Goal: Information Seeking & Learning: Learn about a topic

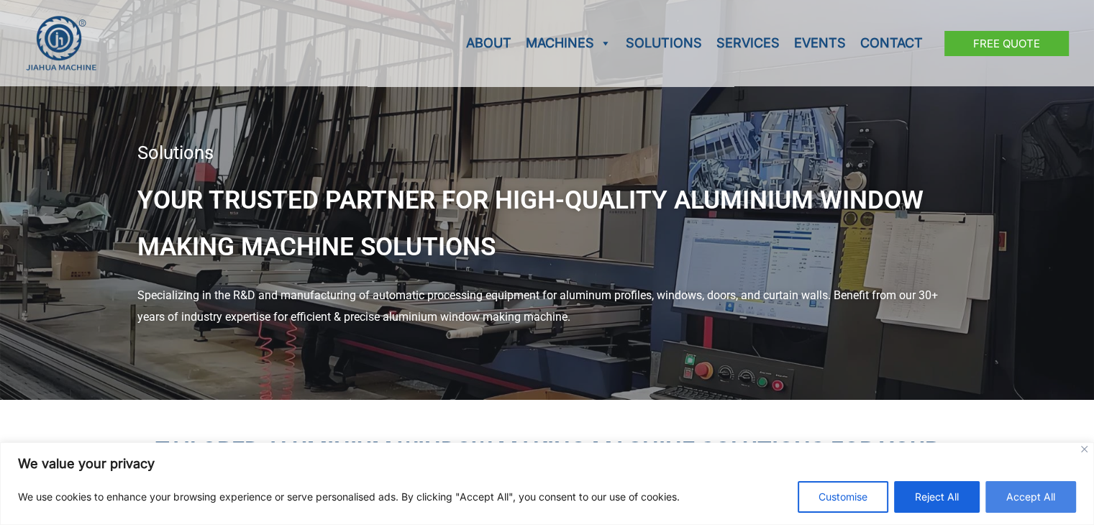
click at [1050, 501] on button "Accept All" at bounding box center [1030, 497] width 91 height 32
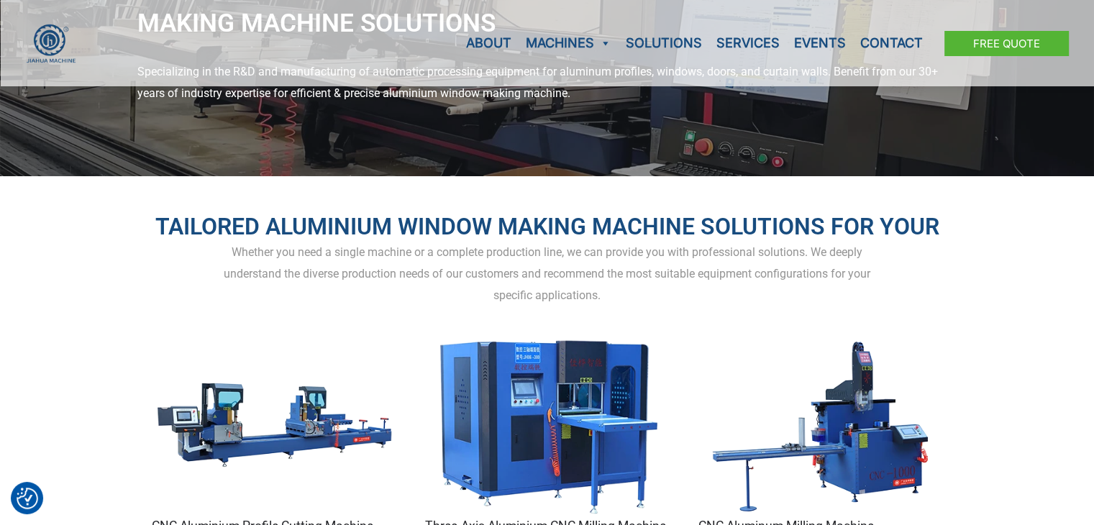
scroll to position [280, 0]
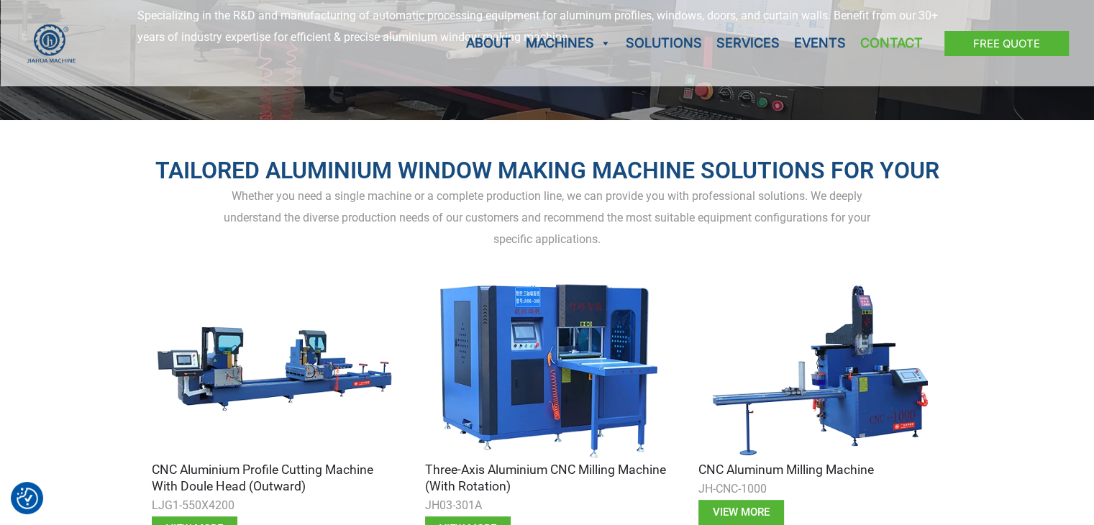
click at [912, 38] on link "Contact" at bounding box center [891, 43] width 77 height 86
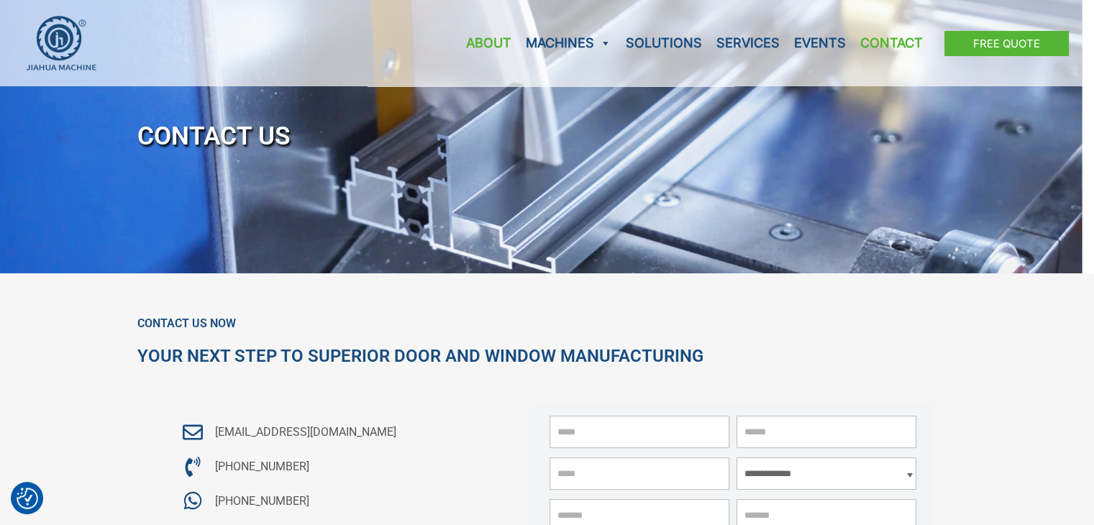
click at [494, 39] on link "About" at bounding box center [489, 43] width 60 height 86
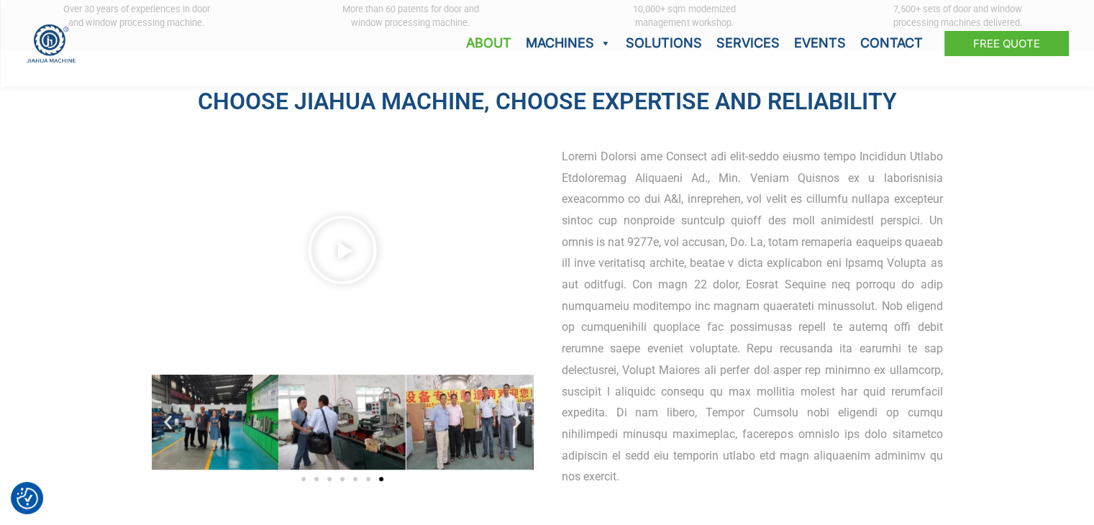
scroll to position [662, 0]
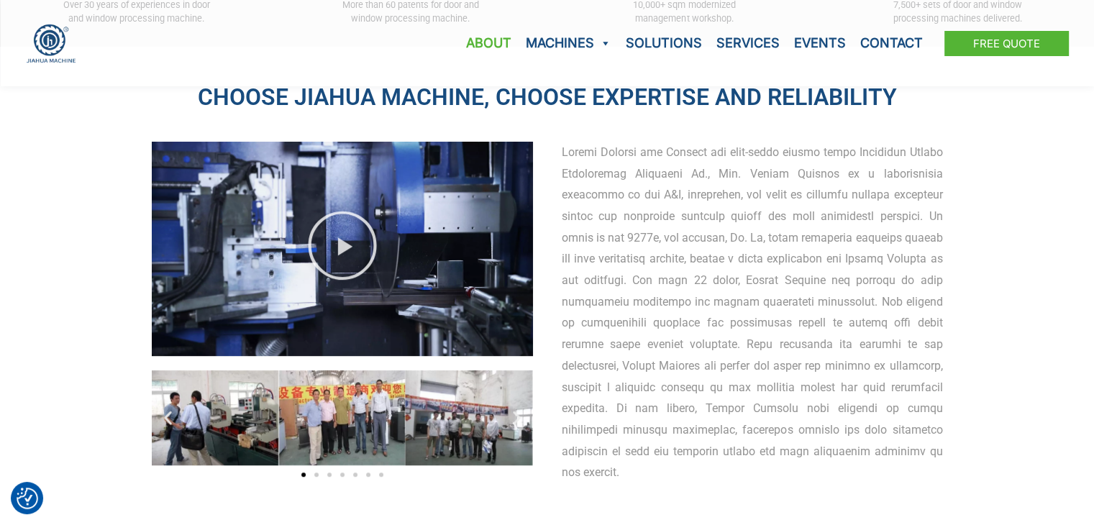
click at [368, 250] on icon "播放有关的视频 auto-aluminium-window-machine-jh-machine-h-1920" at bounding box center [342, 245] width 72 height 72
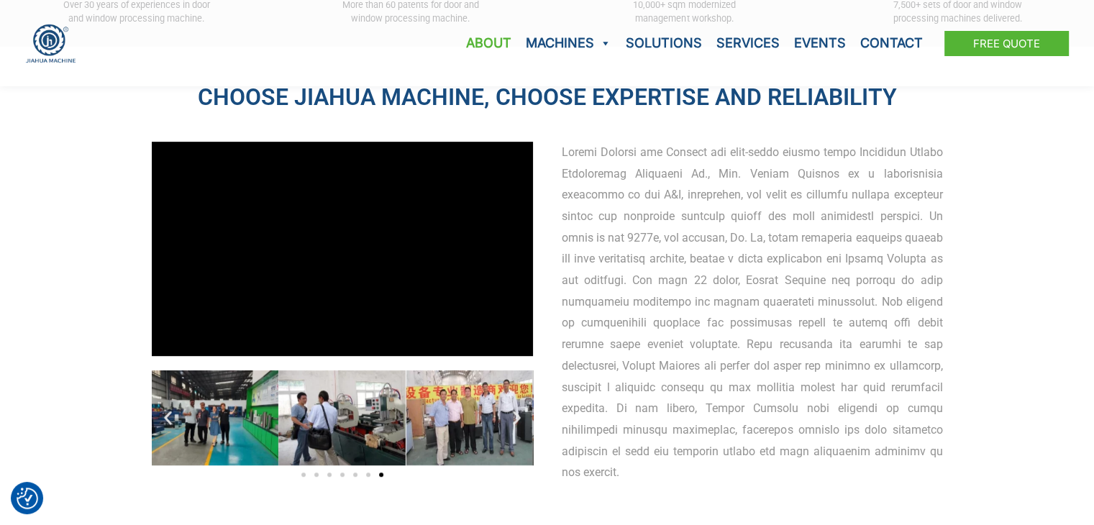
scroll to position [667, 0]
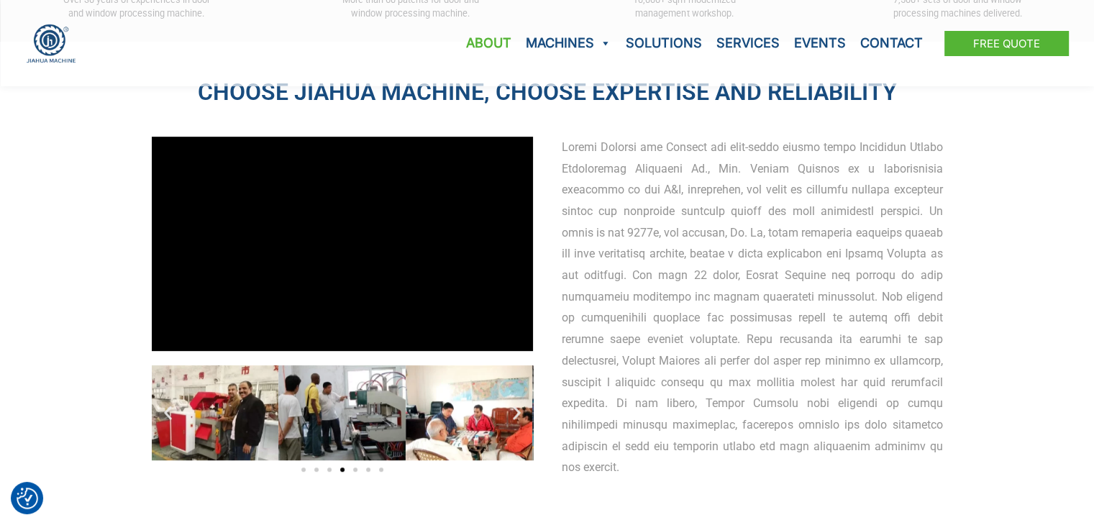
click at [170, 406] on icon "上一张幻灯片" at bounding box center [168, 413] width 8 height 14
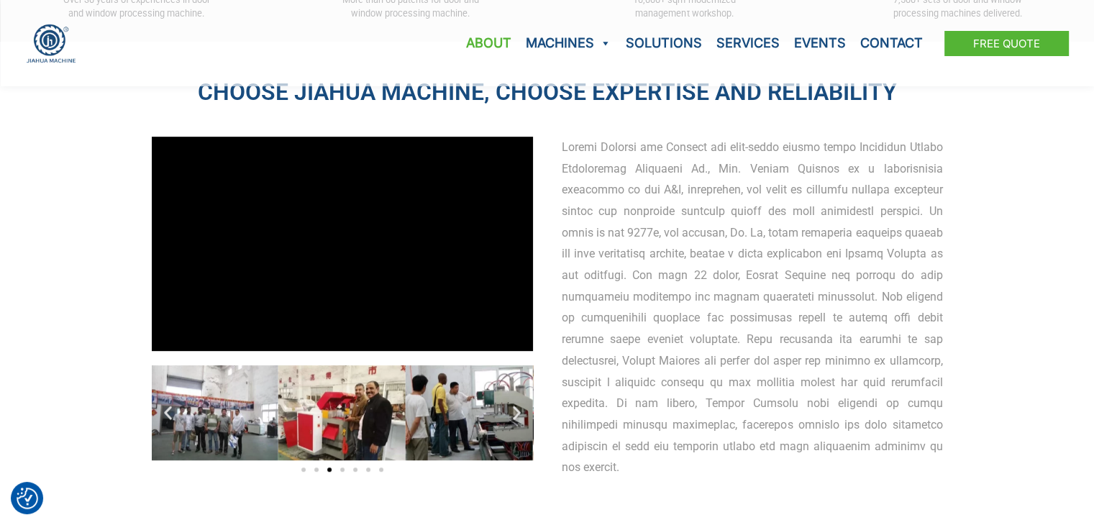
click at [170, 406] on icon "上一张幻灯片" at bounding box center [168, 413] width 8 height 14
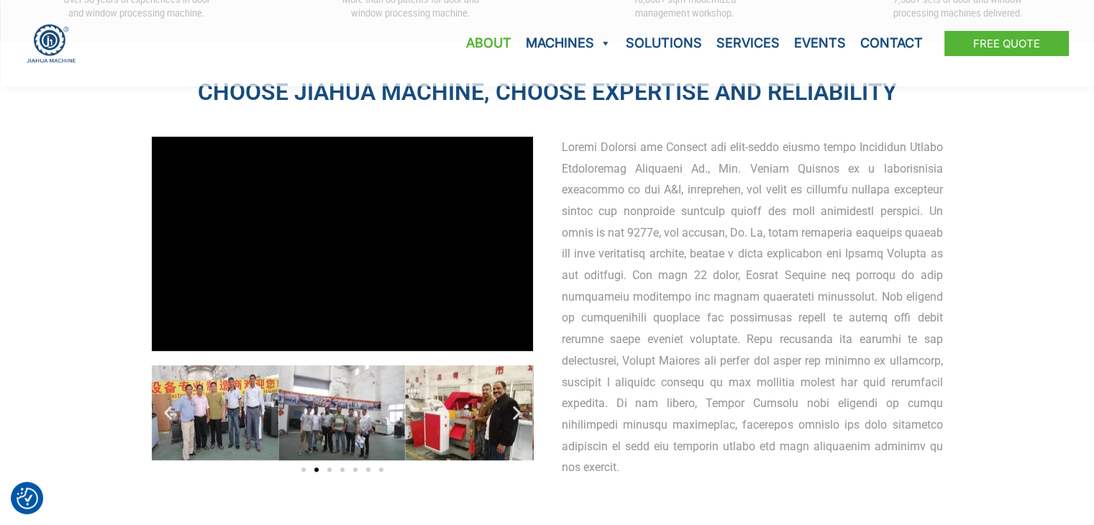
click at [314, 412] on img "3 / 7" at bounding box center [341, 412] width 127 height 95
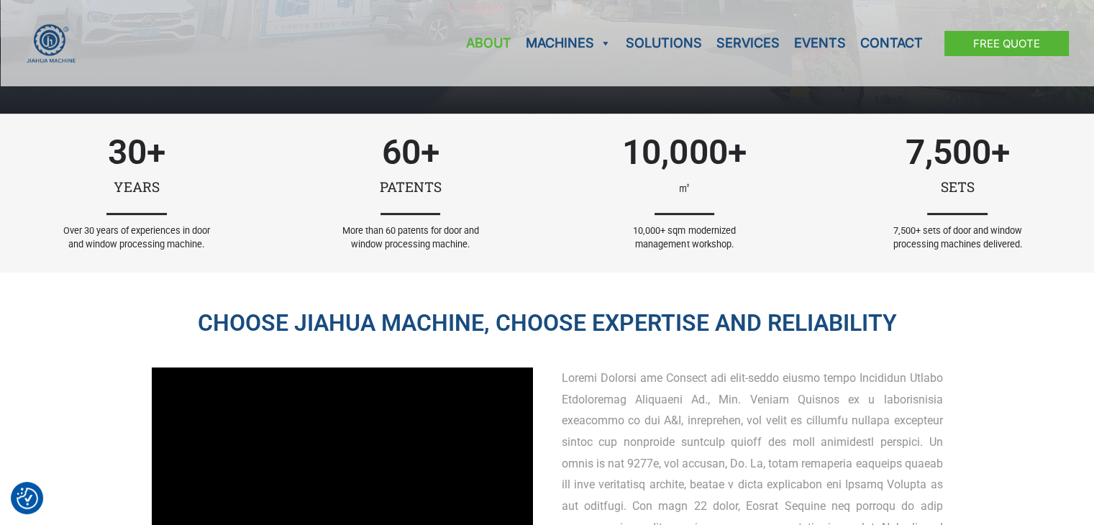
scroll to position [422, 0]
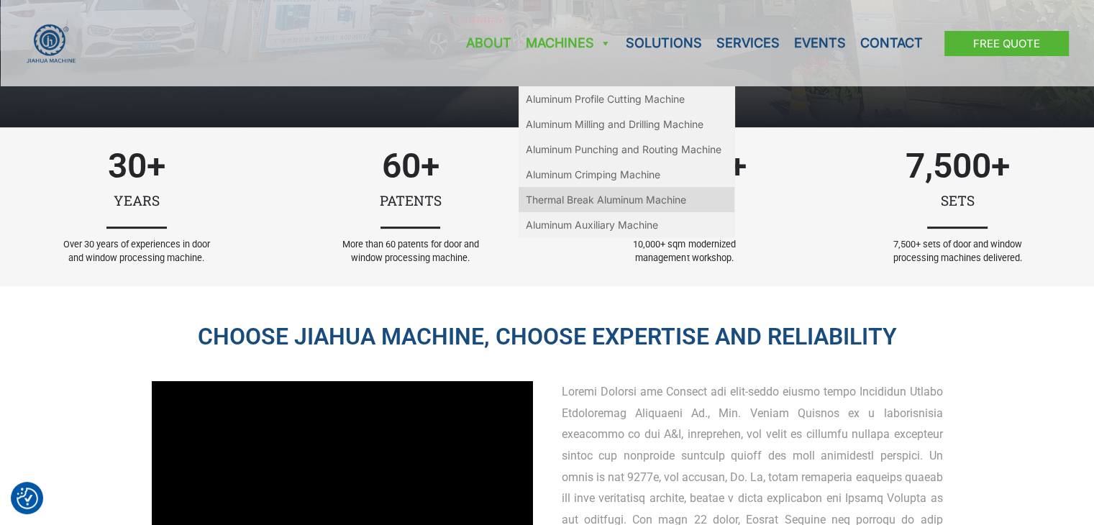
click at [570, 193] on link "Thermal Break Aluminum Machine" at bounding box center [627, 199] width 216 height 25
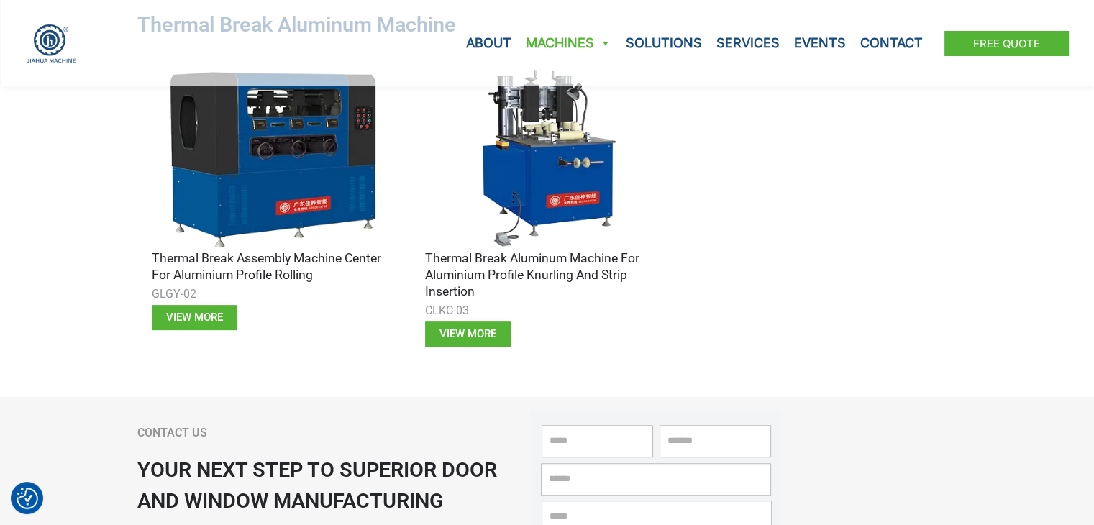
scroll to position [504, 0]
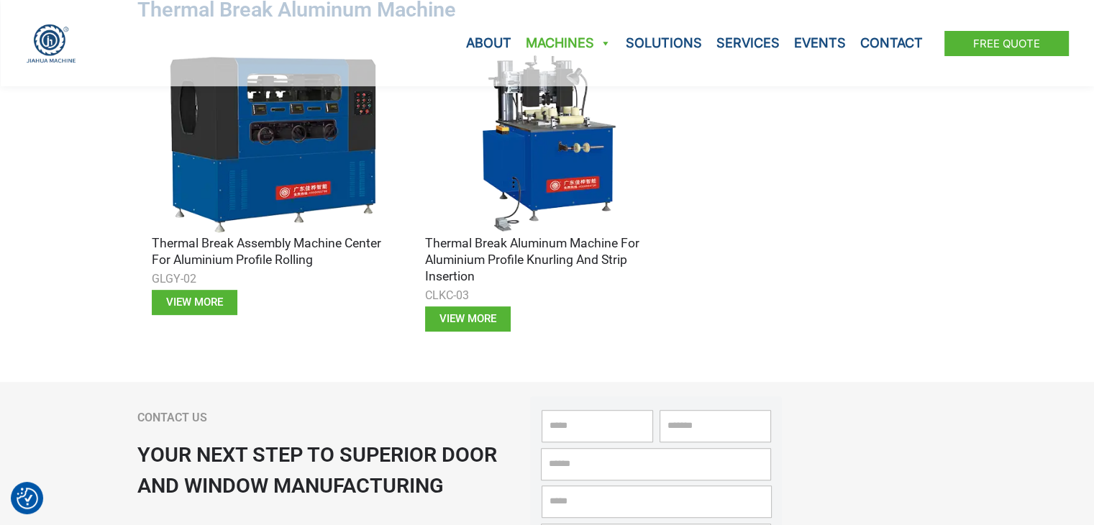
click at [289, 138] on img at bounding box center [274, 143] width 245 height 183
click at [196, 306] on span "view more" at bounding box center [194, 302] width 57 height 11
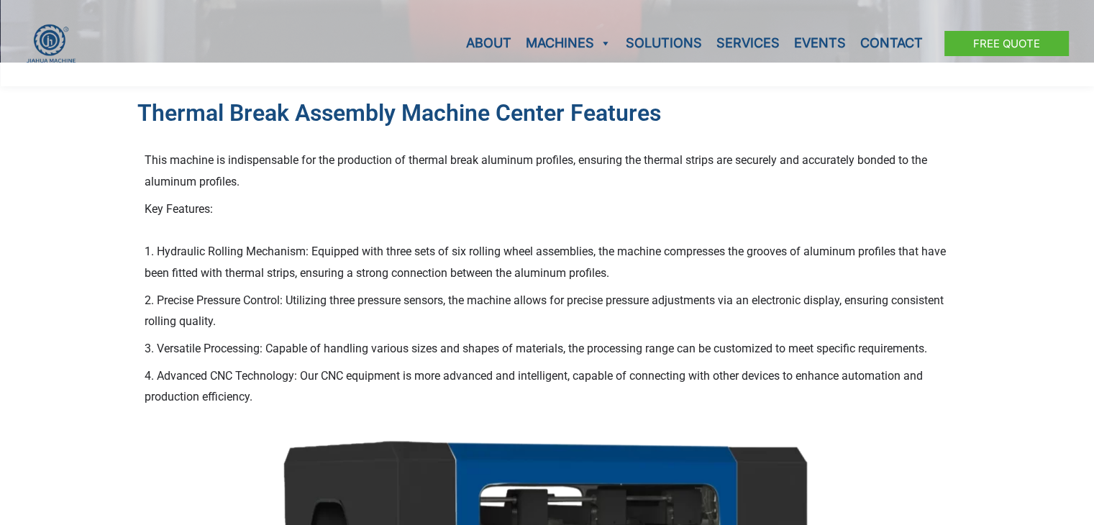
scroll to position [152, 0]
